Goal: Information Seeking & Learning: Learn about a topic

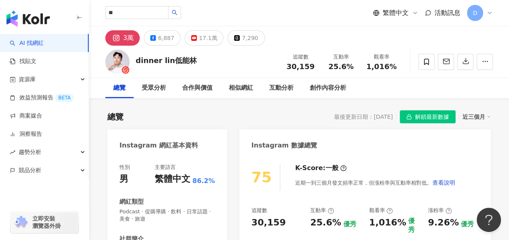
type input "**"
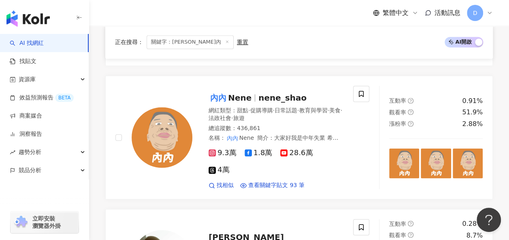
scroll to position [580, 0]
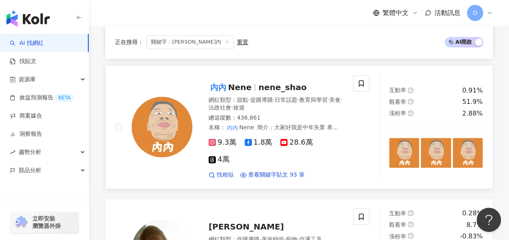
click at [249, 83] on span "內內 Nene" at bounding box center [234, 88] width 50 height 10
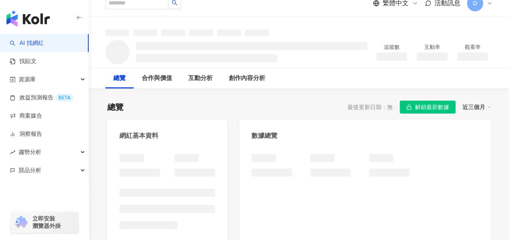
click at [436, 107] on span "解鎖最新數據" at bounding box center [432, 107] width 34 height 13
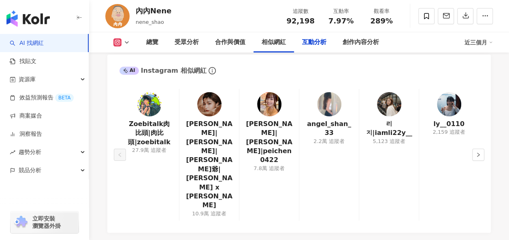
scroll to position [1832, 0]
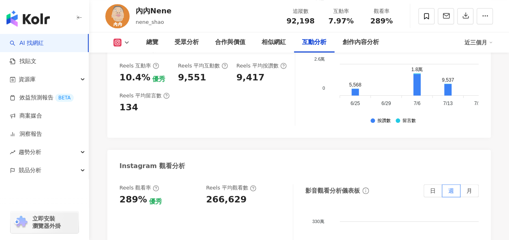
click at [228, 194] on div "266,629" at bounding box center [226, 200] width 40 height 13
copy div "266,629"
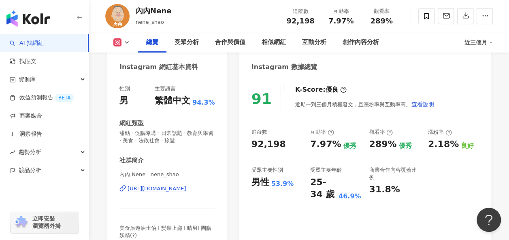
scroll to position [76, 0]
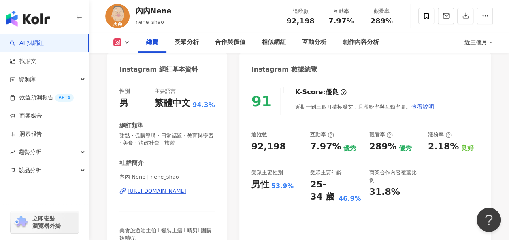
click at [378, 149] on div "289%" at bounding box center [383, 147] width 28 height 13
copy div "289%"
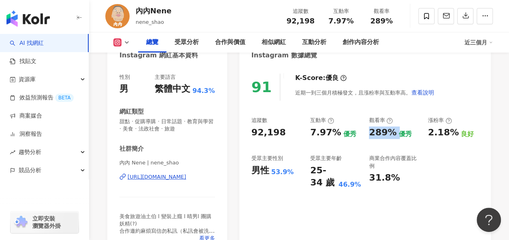
scroll to position [91, 0]
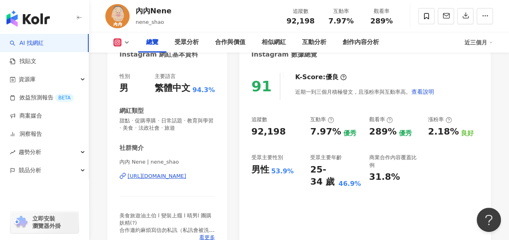
click at [324, 132] on div "7.97%" at bounding box center [325, 132] width 31 height 13
copy div "7.97%"
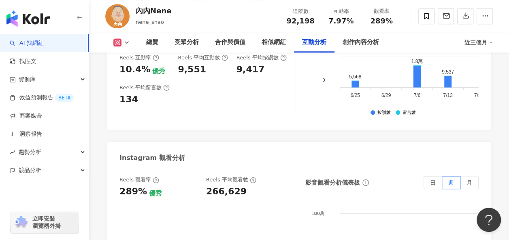
scroll to position [1836, 0]
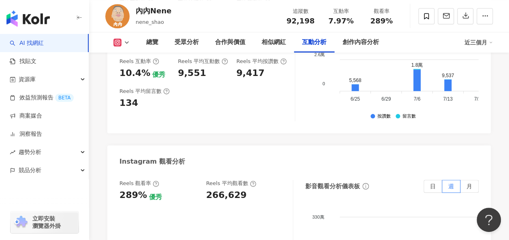
click at [216, 189] on div "266,629" at bounding box center [226, 195] width 40 height 13
copy div "266,629"
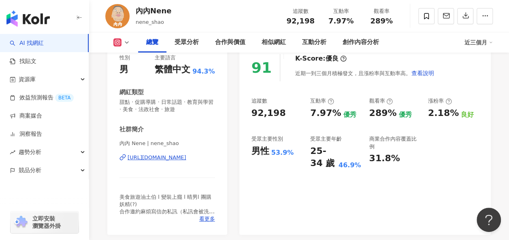
scroll to position [121, 0]
